Goal: Book appointment/travel/reservation

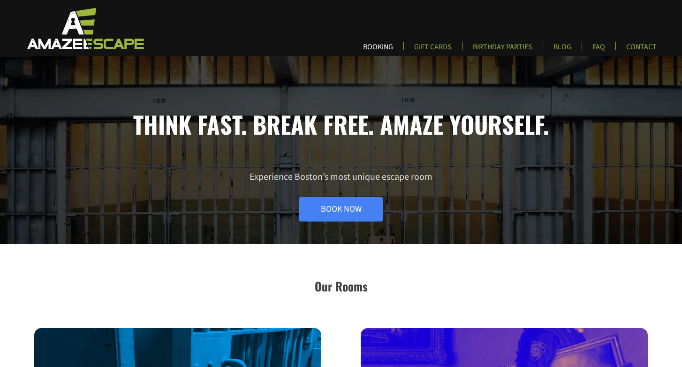
click at [389, 47] on link "BOOKING" at bounding box center [378, 49] width 45 height 15
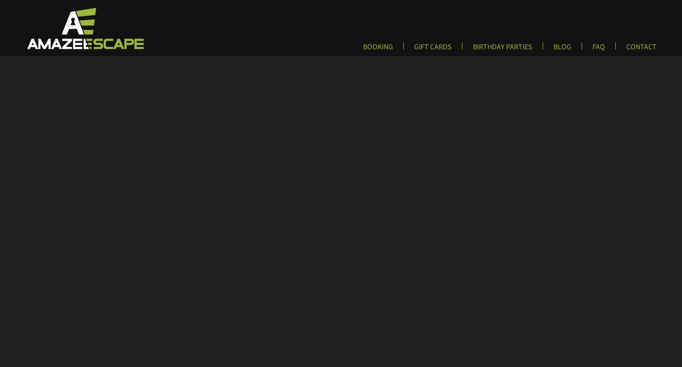
click at [78, 41] on img at bounding box center [84, 28] width 139 height 43
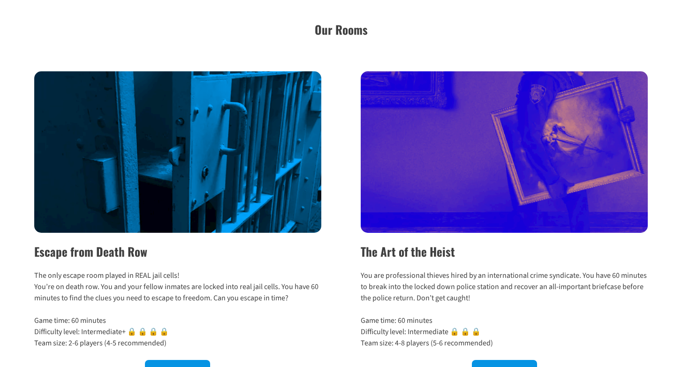
scroll to position [308, 0]
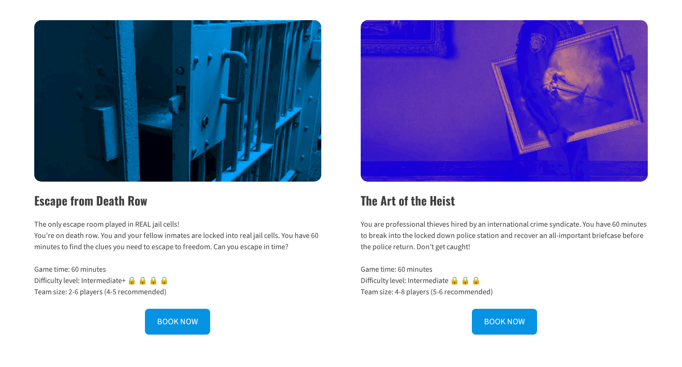
click at [214, 167] on img at bounding box center [177, 100] width 287 height 161
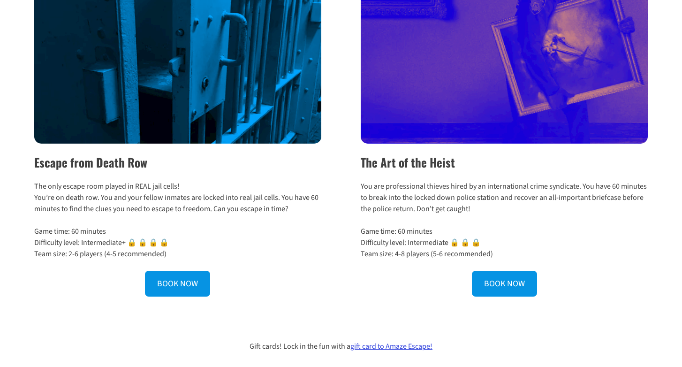
scroll to position [348, 0]
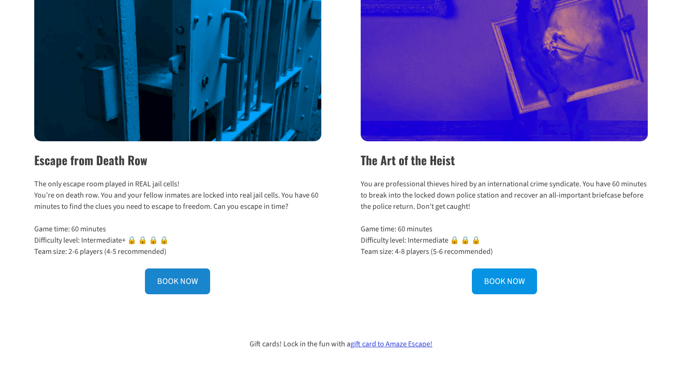
click at [163, 283] on link "BOOK NOW" at bounding box center [177, 281] width 65 height 26
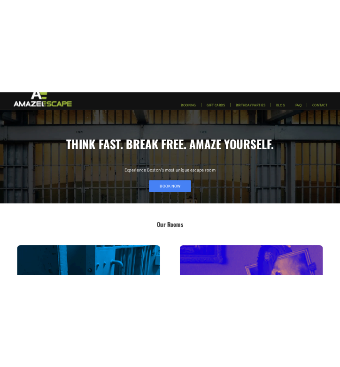
scroll to position [0, 0]
